Goal: Answer question/provide support

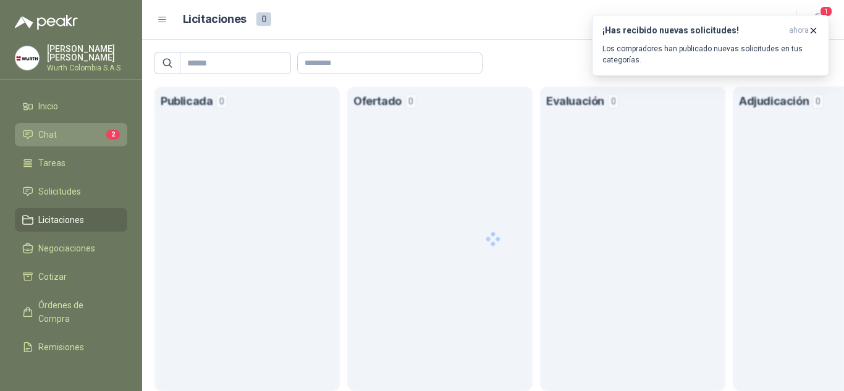
click at [73, 132] on li "Chat 2" at bounding box center [71, 135] width 98 height 14
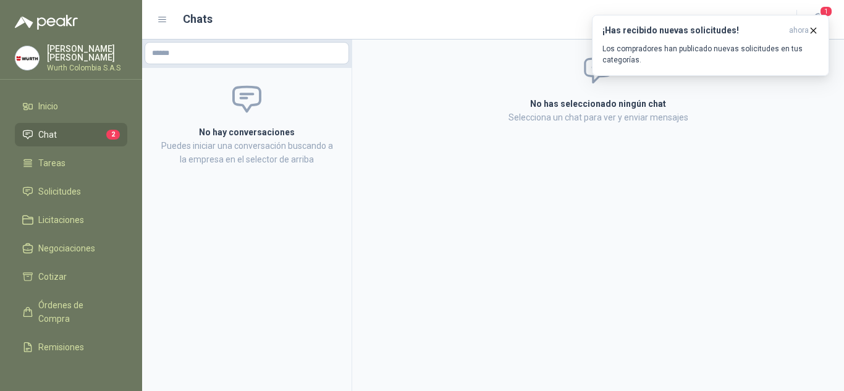
click at [106, 133] on span "2" at bounding box center [113, 135] width 14 height 10
click at [80, 187] on span "Solicitudes" at bounding box center [59, 192] width 43 height 14
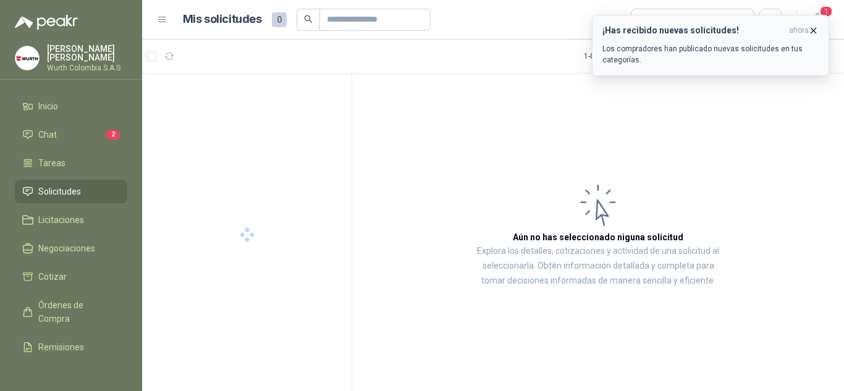
click at [819, 25] on button "¡Has recibido nuevas solicitudes! ahora Los compradores han publicado nuevas so…" at bounding box center [710, 45] width 237 height 61
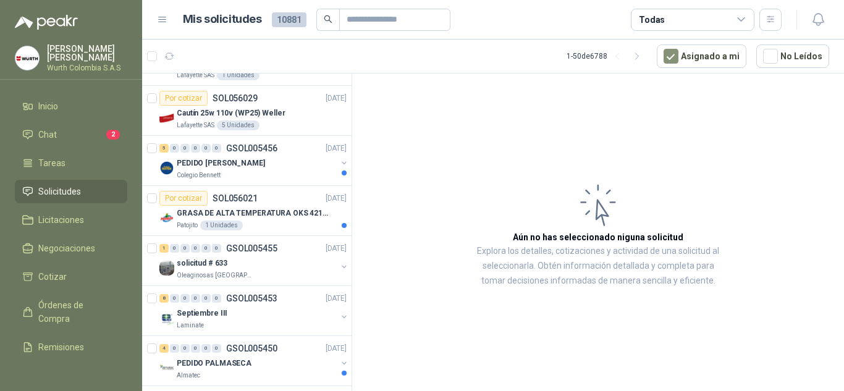
scroll to position [741, 0]
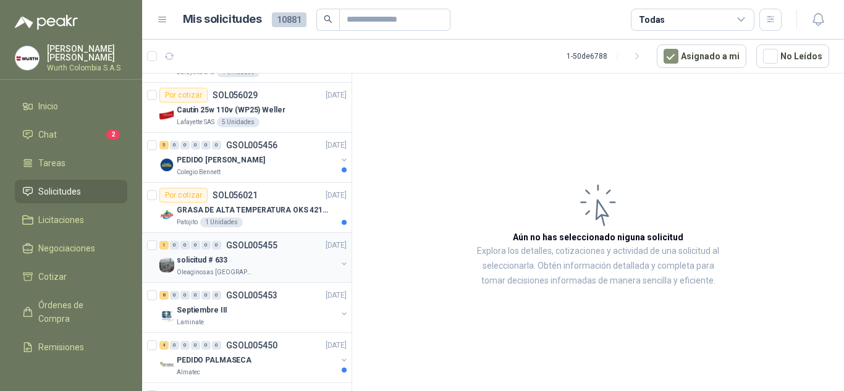
click at [214, 265] on p "solicitud # 633" at bounding box center [202, 260] width 51 height 12
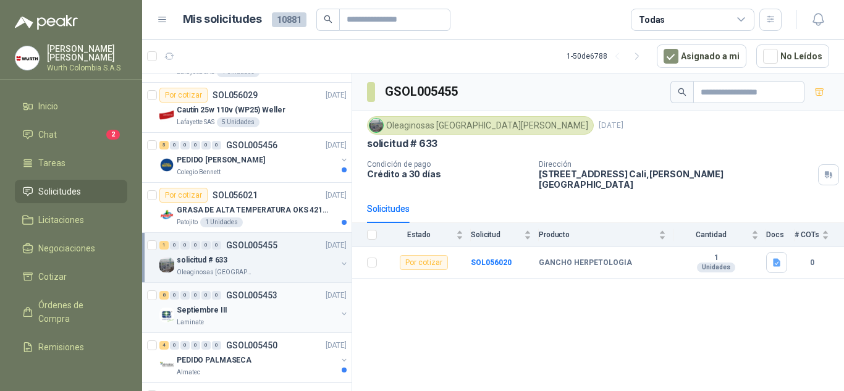
click at [198, 309] on p "Septiembre III" at bounding box center [202, 310] width 51 height 12
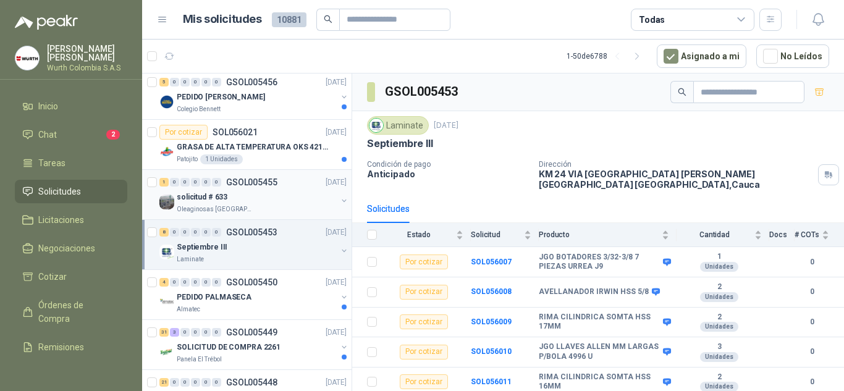
scroll to position [865, 0]
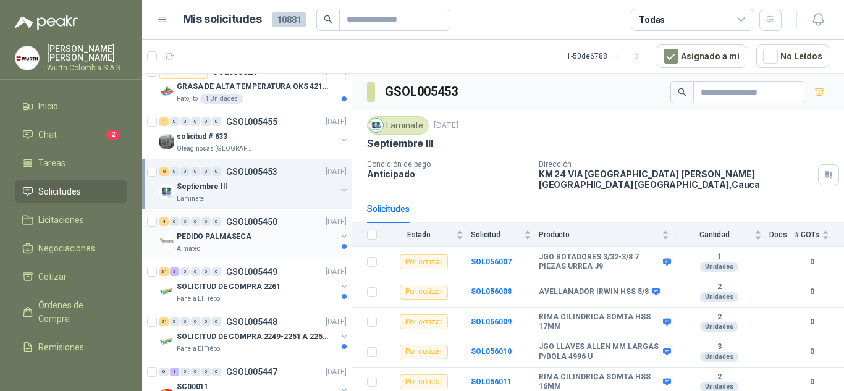
click at [225, 245] on div "Almatec" at bounding box center [257, 249] width 160 height 10
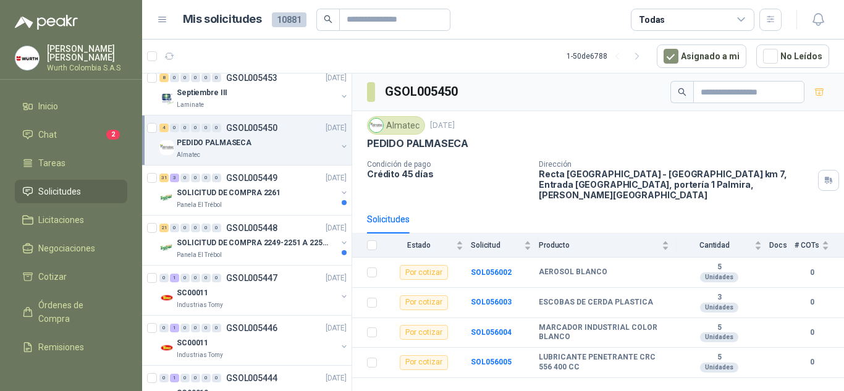
scroll to position [988, 0]
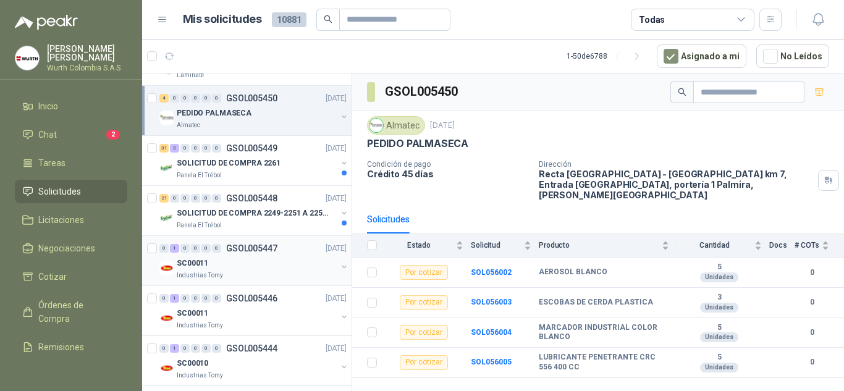
click at [223, 261] on div "SC00011" at bounding box center [257, 263] width 160 height 15
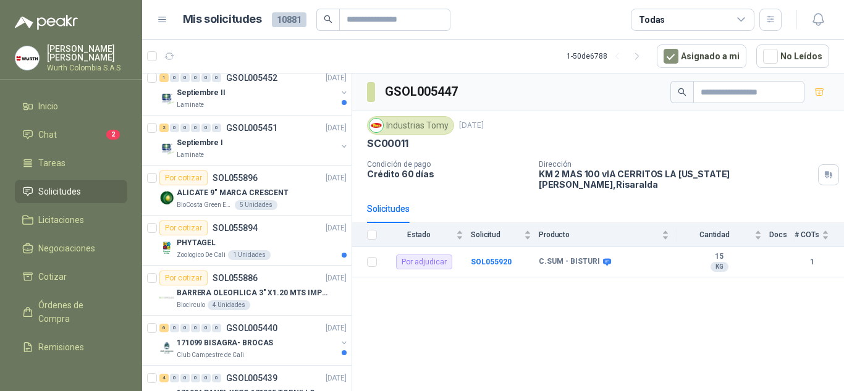
scroll to position [1420, 0]
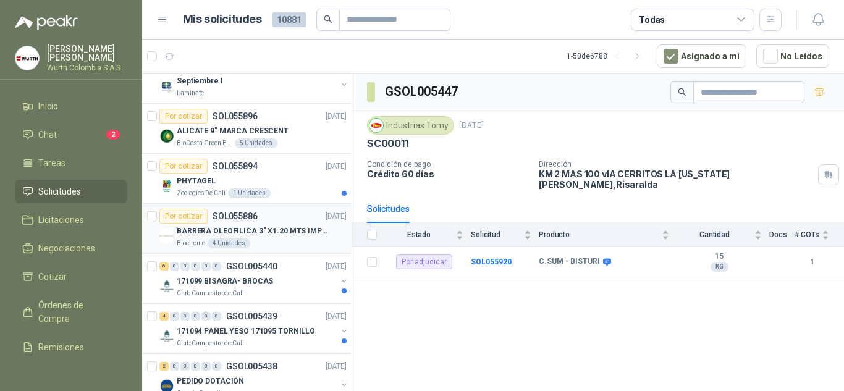
click at [206, 239] on div "Biocirculo 4 Unidades" at bounding box center [262, 243] width 170 height 10
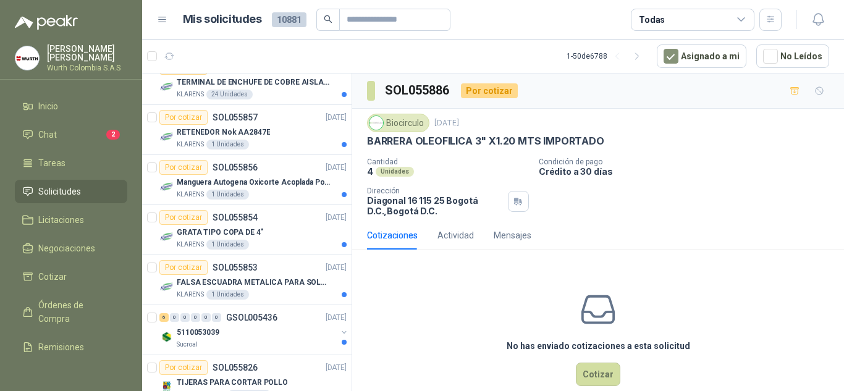
scroll to position [2100, 0]
